Goal: Transaction & Acquisition: Purchase product/service

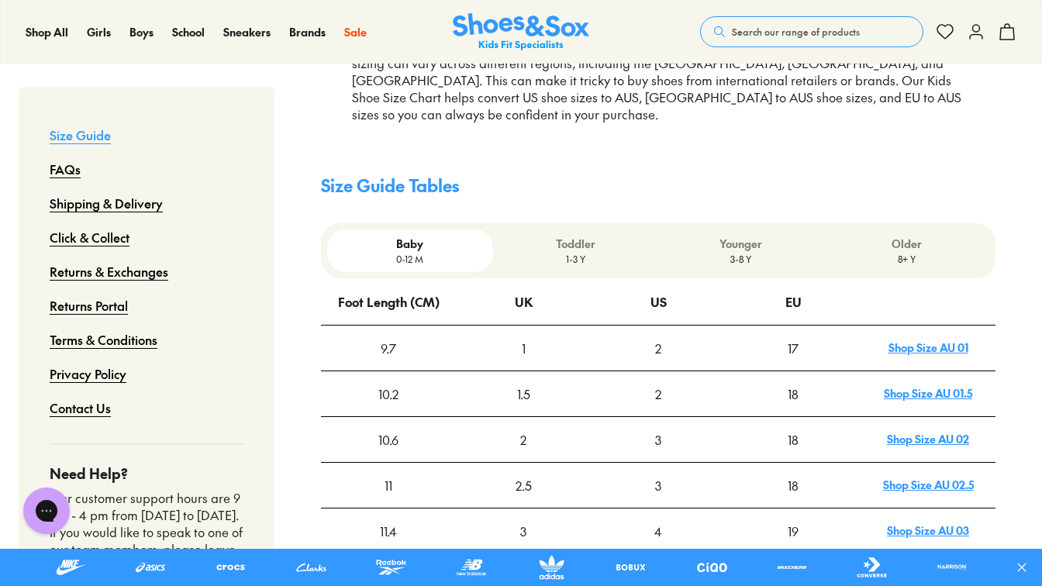
scroll to position [385, 0]
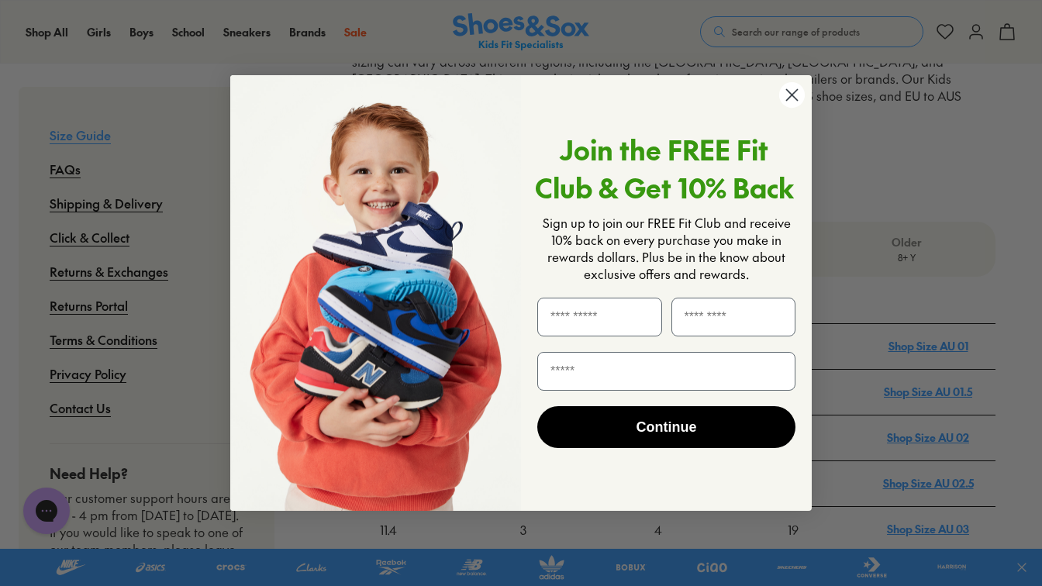
click at [786, 93] on circle "Close dialog" at bounding box center [792, 95] width 26 height 26
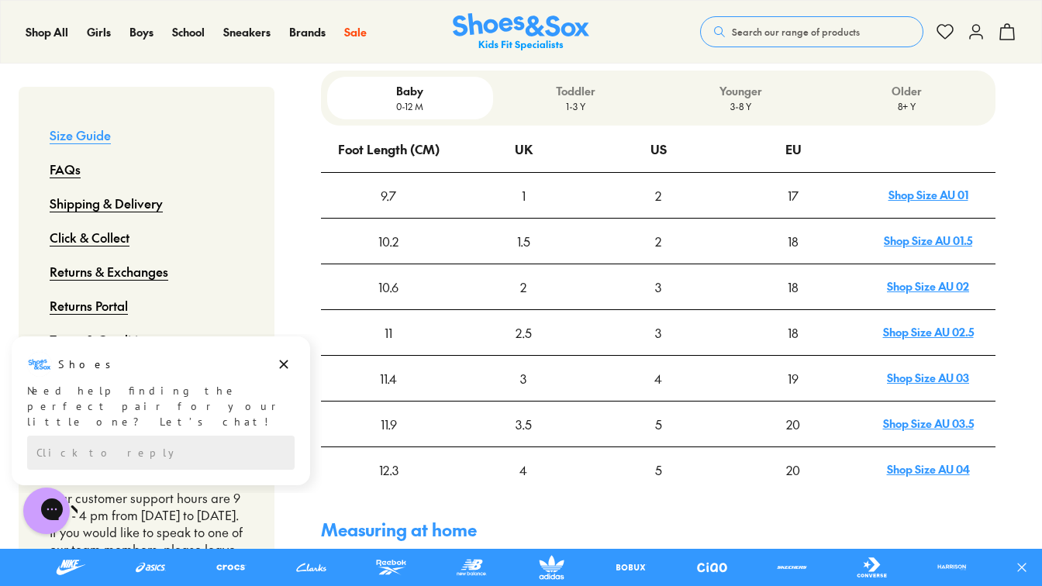
scroll to position [537, 0]
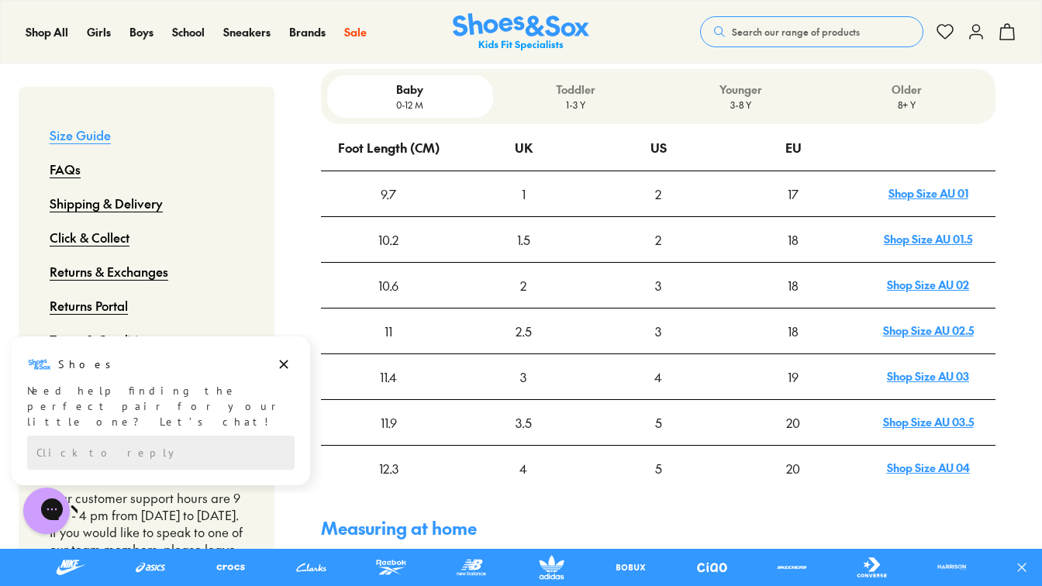
click at [941, 460] on link "Shop Size AU 04" at bounding box center [928, 468] width 83 height 16
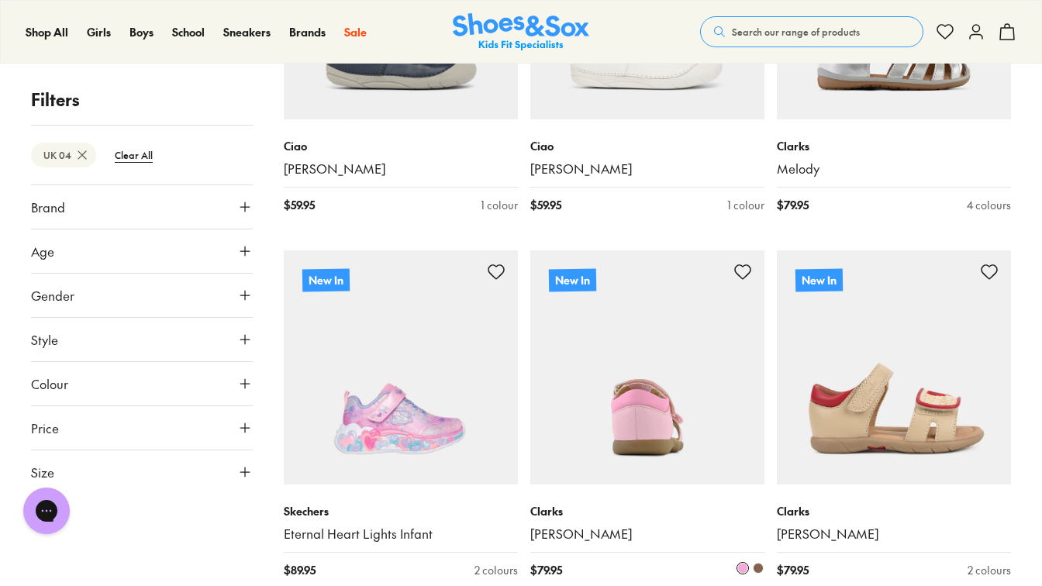
scroll to position [271, 0]
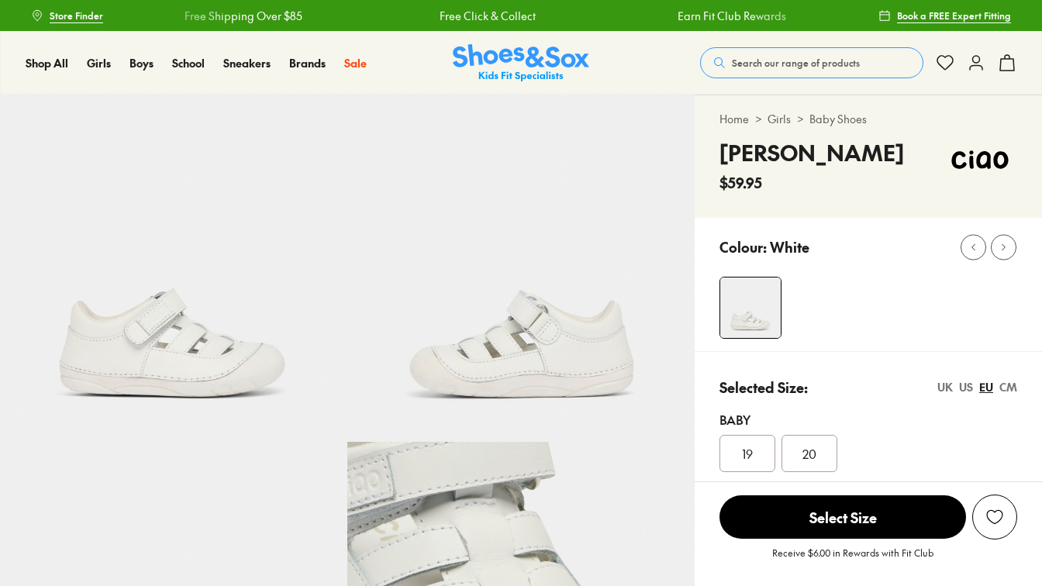
select select "*"
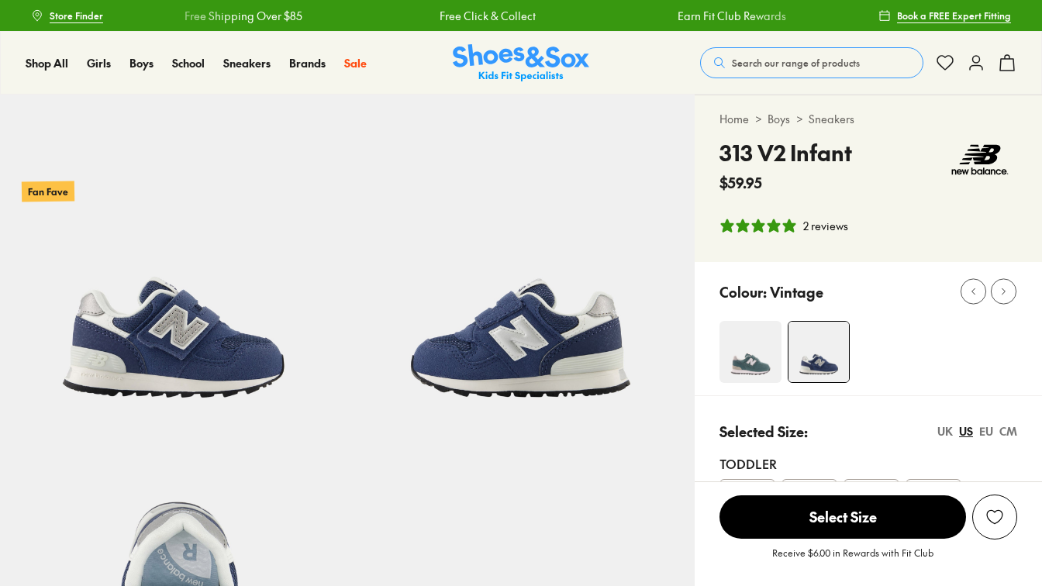
select select "*"
